Goal: Book appointment/travel/reservation

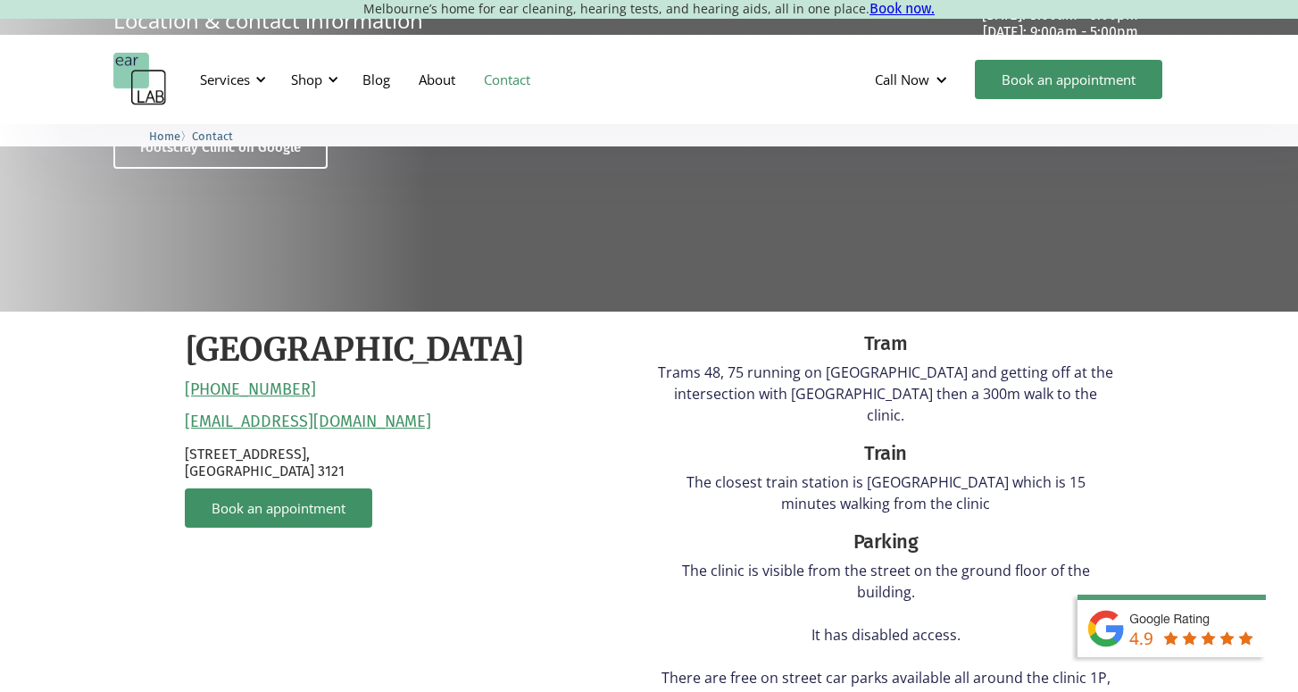
scroll to position [278, 0]
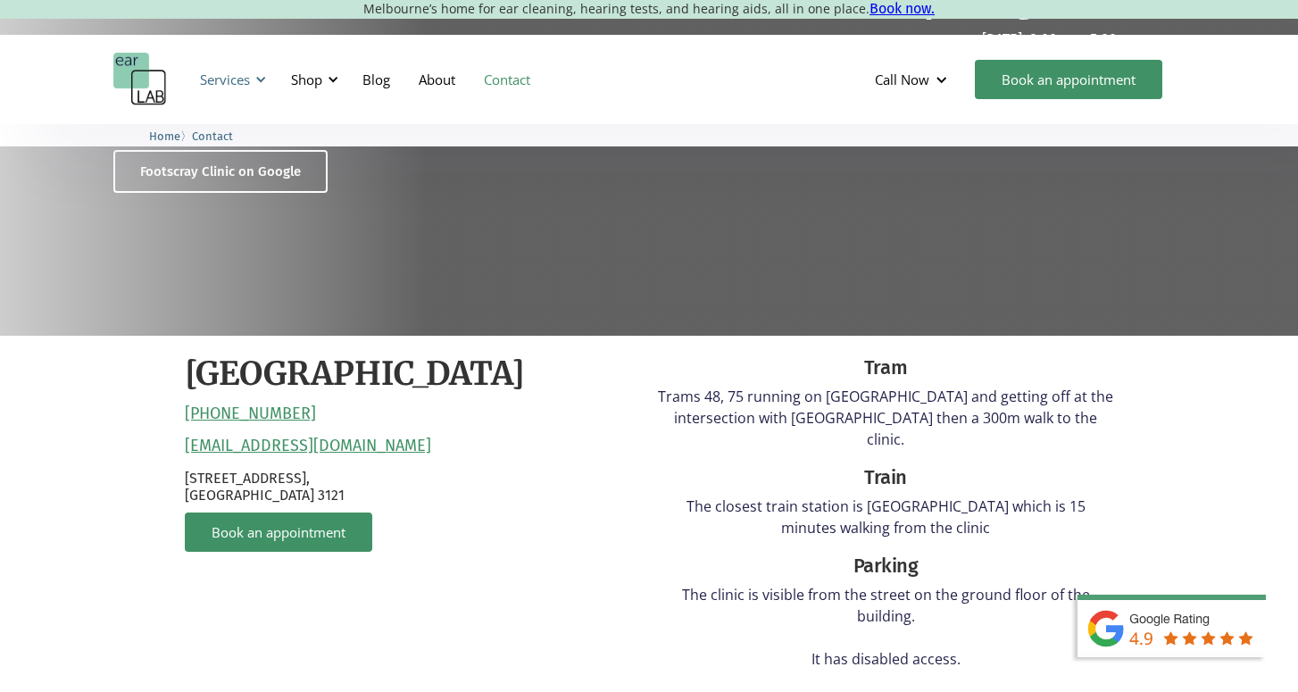
click at [260, 79] on div at bounding box center [261, 79] width 13 height 13
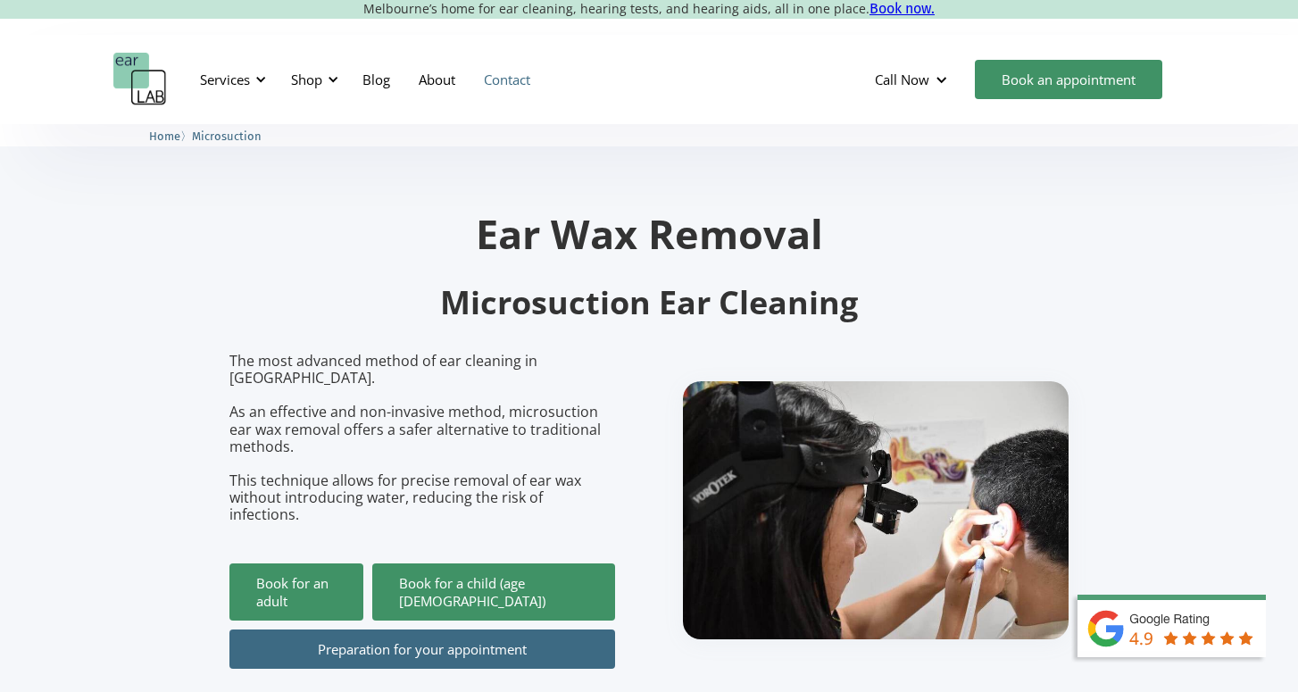
click at [517, 81] on link "Contact" at bounding box center [507, 80] width 75 height 52
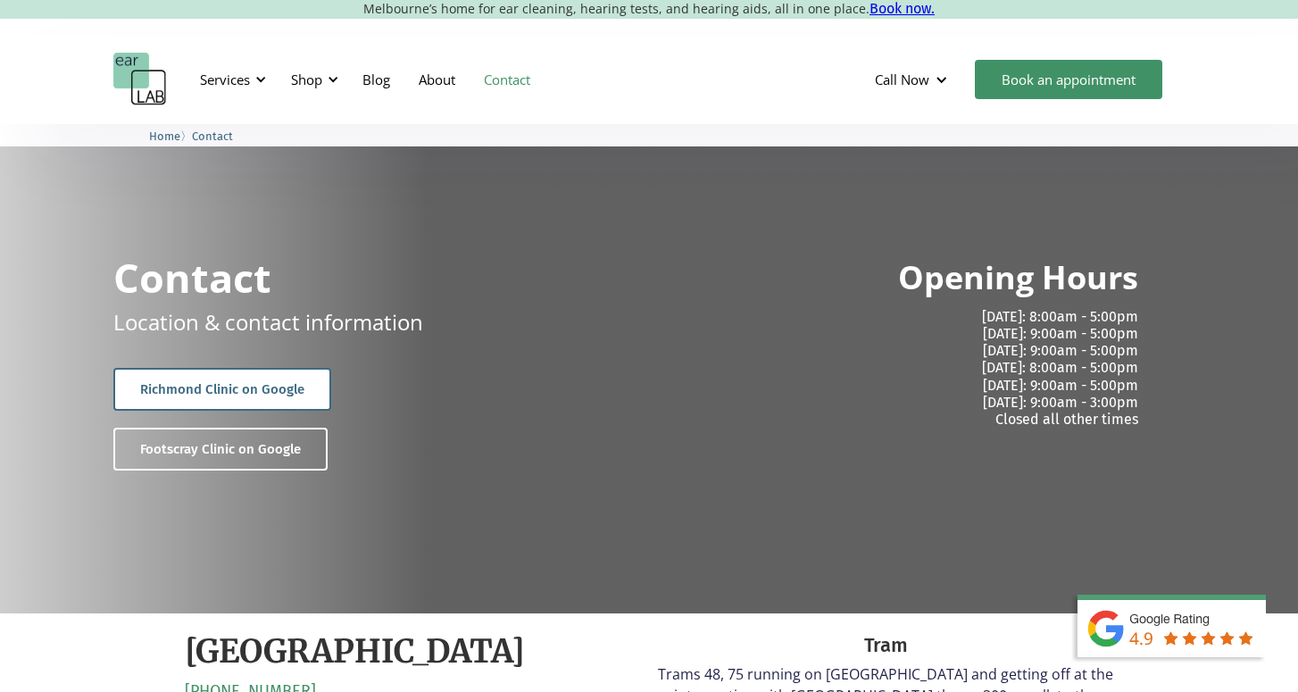
click at [280, 384] on link "Richmond Clinic on Google" at bounding box center [222, 389] width 218 height 43
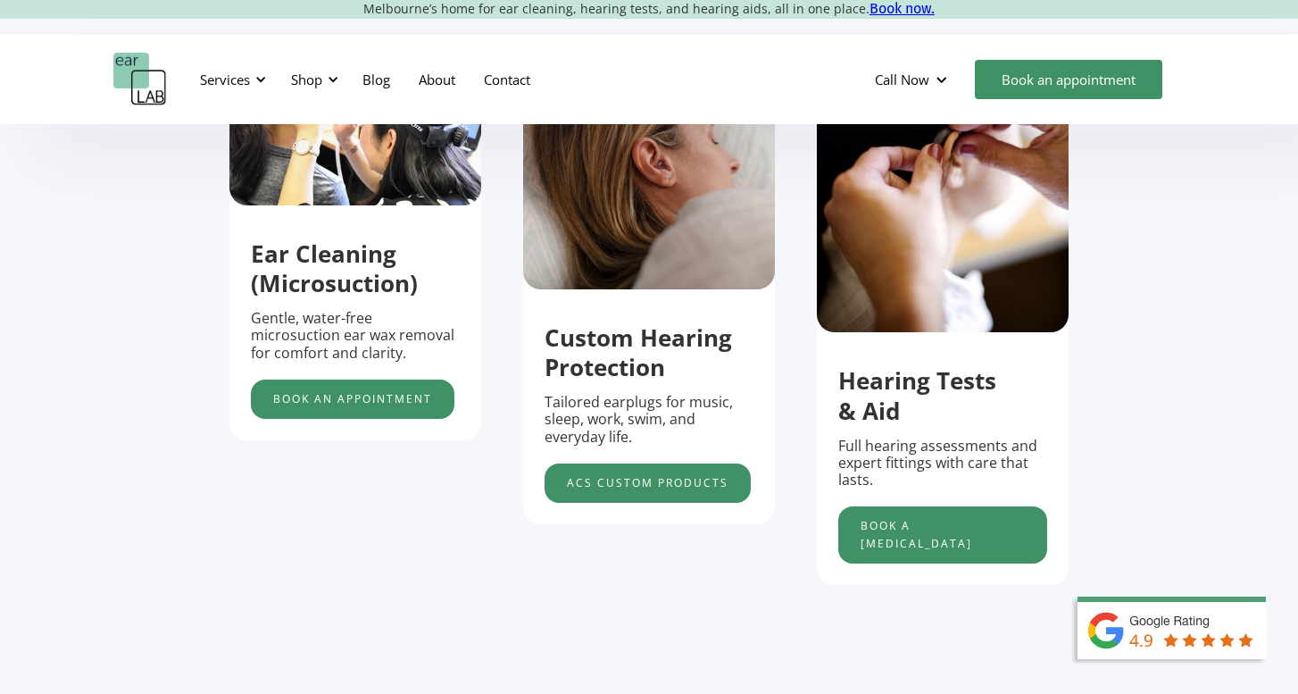
scroll to position [683, 0]
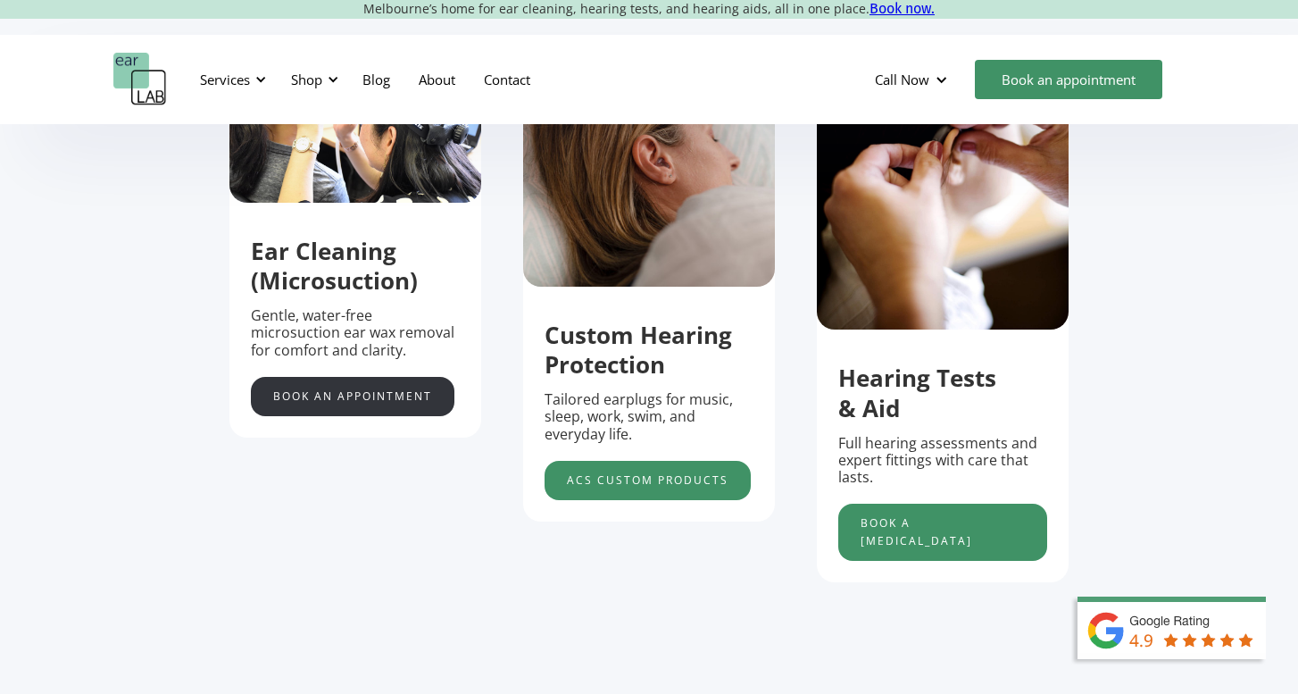
click at [373, 392] on link "Book an appointment" at bounding box center [353, 396] width 204 height 39
